Goal: Find specific page/section: Locate a particular part of the current website

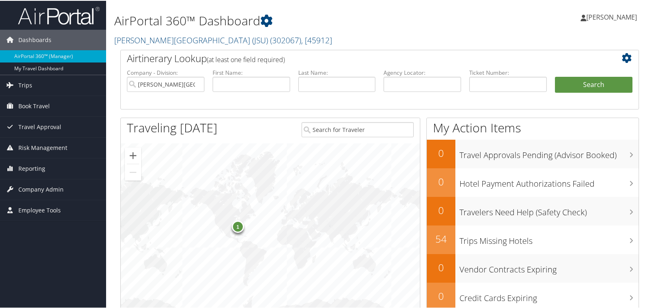
click at [237, 227] on div "1" at bounding box center [238, 226] width 12 height 12
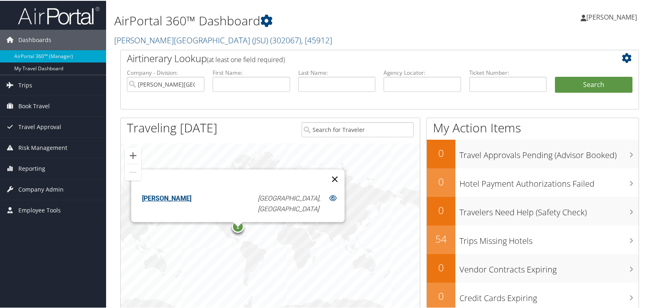
click at [325, 180] on button "Close" at bounding box center [335, 178] width 20 height 20
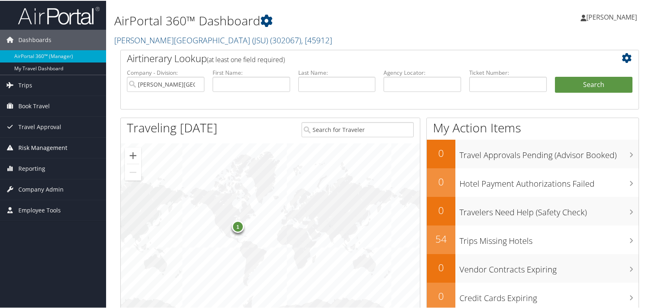
click at [41, 147] on span "Risk Management" at bounding box center [42, 147] width 49 height 20
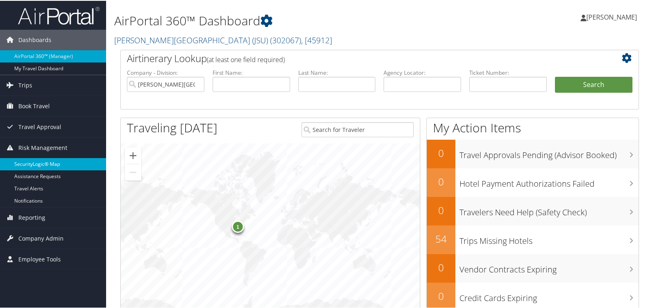
click at [42, 163] on link "SecurityLogic® Map" at bounding box center [53, 163] width 106 height 12
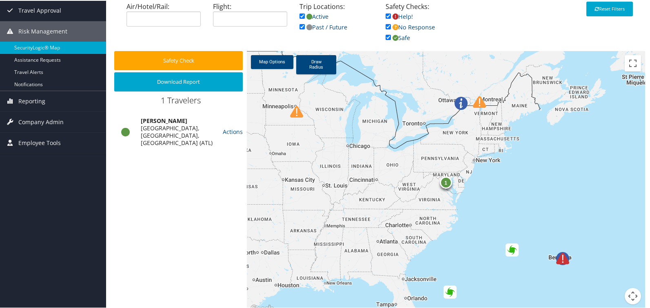
scroll to position [97, 0]
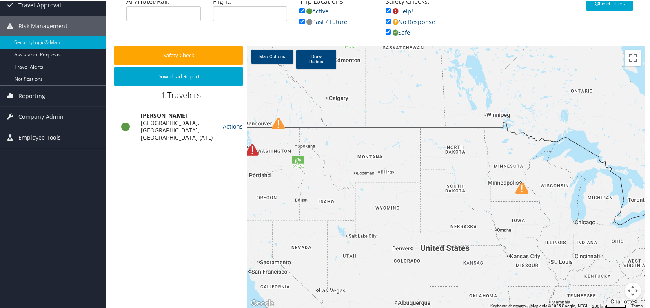
drag, startPoint x: 444, startPoint y: 178, endPoint x: 686, endPoint y: 258, distance: 254.3
click at [650, 211] on html "Menu Dashboards ► AirPortal 360™ (Manager) My Travel Dashboard Trips ► Airtiner…" at bounding box center [326, 57] width 653 height 308
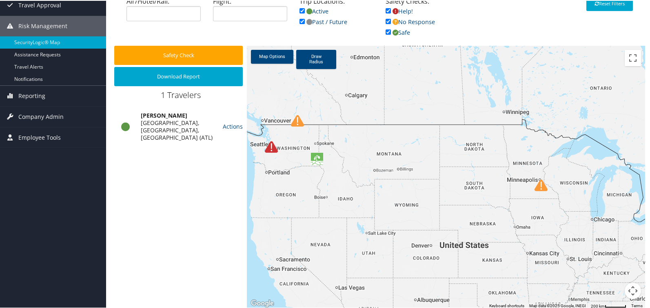
click at [272, 148] on img at bounding box center [271, 146] width 13 height 13
click at [268, 148] on img at bounding box center [271, 146] width 13 height 13
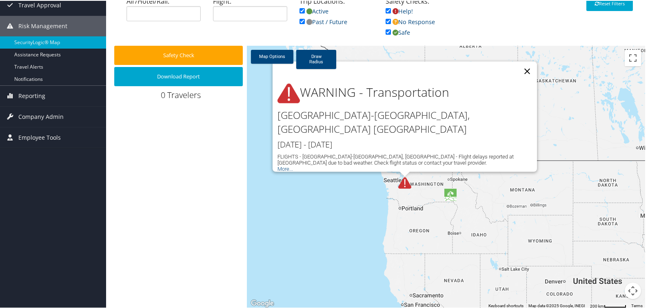
click at [524, 80] on button "Close" at bounding box center [527, 71] width 20 height 20
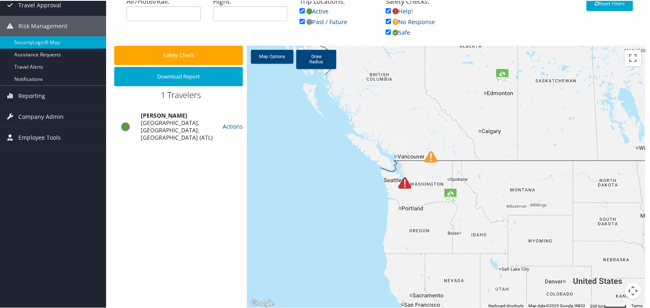
click at [446, 192] on img "Drought is on going in United States" at bounding box center [450, 194] width 13 height 13
click at [446, 191] on img "Drought is on going in United States" at bounding box center [450, 194] width 13 height 13
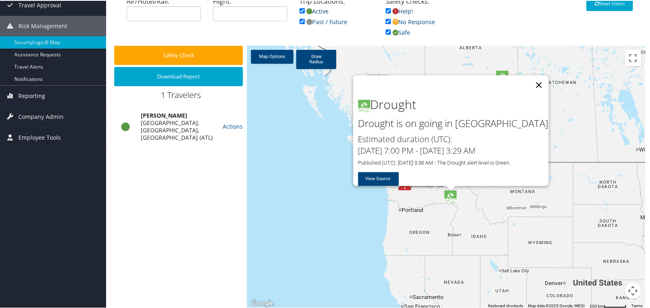
click at [529, 76] on button "Close" at bounding box center [539, 84] width 20 height 20
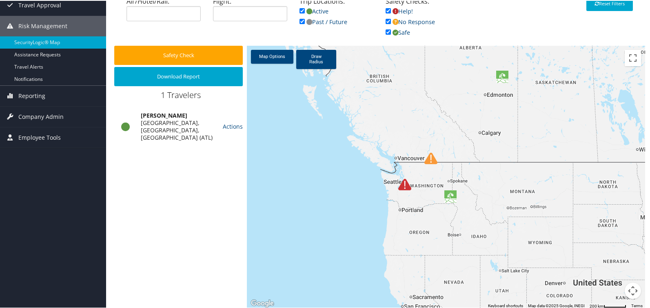
click at [427, 159] on img at bounding box center [430, 157] width 13 height 13
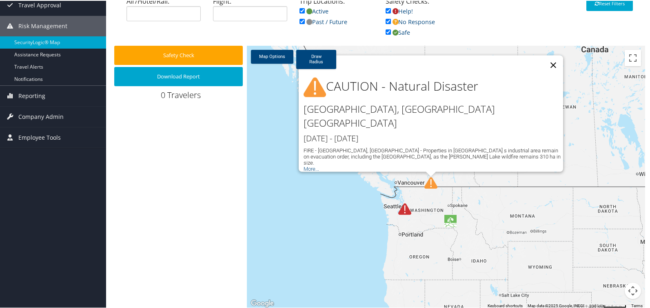
click at [552, 74] on button "Close" at bounding box center [554, 65] width 20 height 20
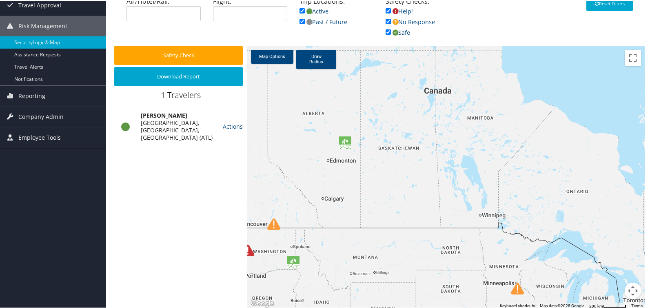
drag, startPoint x: 579, startPoint y: 169, endPoint x: 422, endPoint y: 210, distance: 163.2
click at [422, 210] on div at bounding box center [446, 176] width 398 height 263
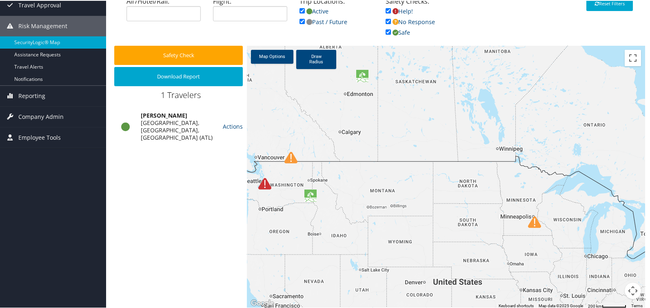
drag, startPoint x: 470, startPoint y: 261, endPoint x: 496, endPoint y: 178, distance: 86.5
click at [490, 181] on div at bounding box center [446, 176] width 398 height 263
